Goal: Find specific page/section

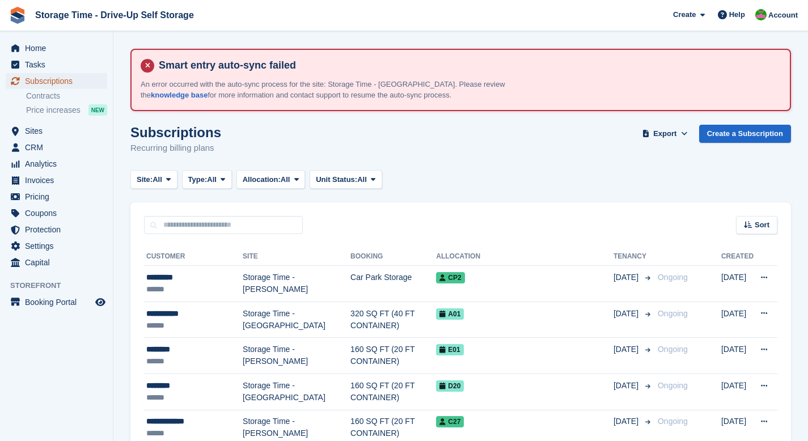
click at [45, 83] on span "Subscriptions" at bounding box center [59, 81] width 68 height 16
click at [43, 46] on span "Home" at bounding box center [59, 48] width 68 height 16
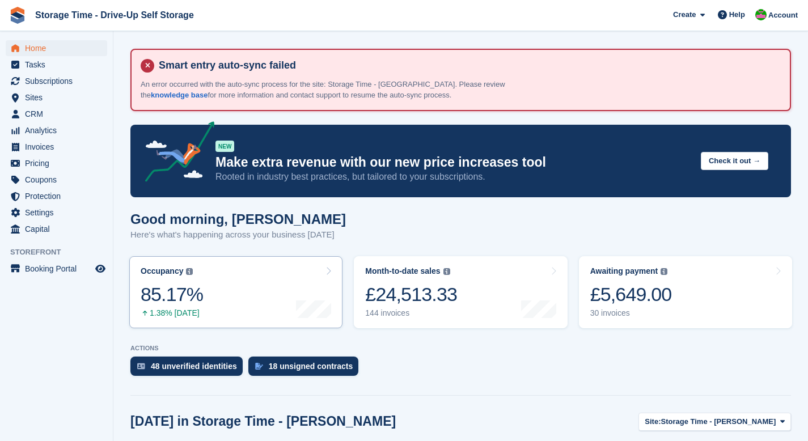
click at [271, 291] on link "Occupancy The percentage of all currently allocated units in terms of area. Inc…" at bounding box center [235, 292] width 213 height 72
